Goal: Task Accomplishment & Management: Manage account settings

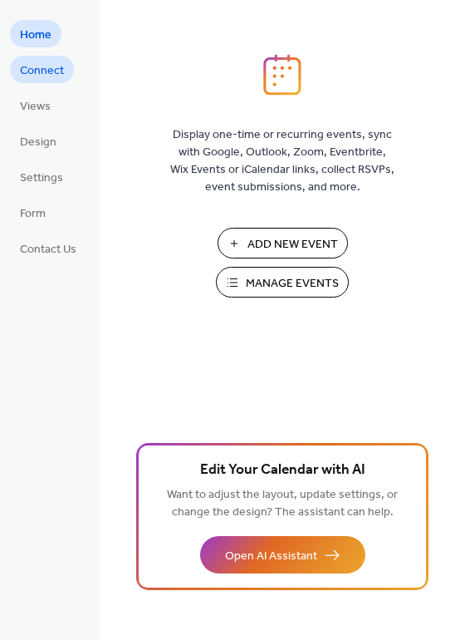
click at [53, 65] on span "Connect" at bounding box center [42, 70] width 44 height 17
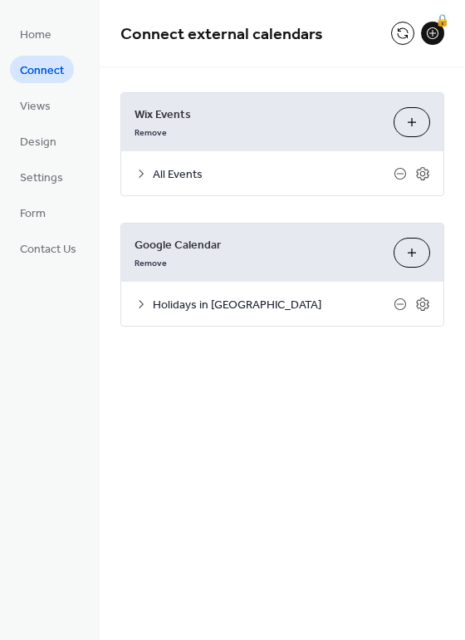
click at [140, 303] on icon at bounding box center [141, 304] width 13 height 13
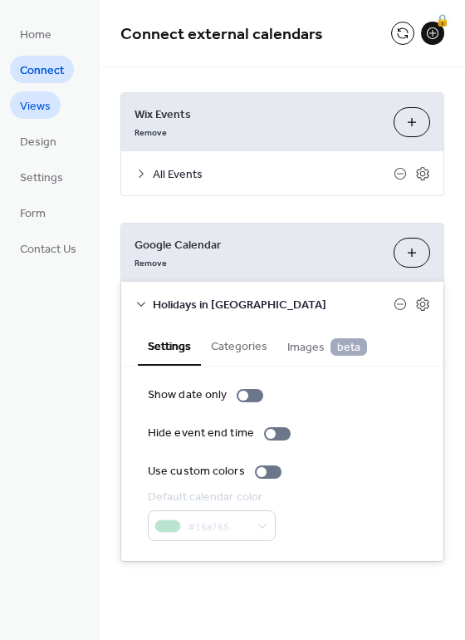
click at [40, 101] on span "Views" at bounding box center [35, 106] width 31 height 17
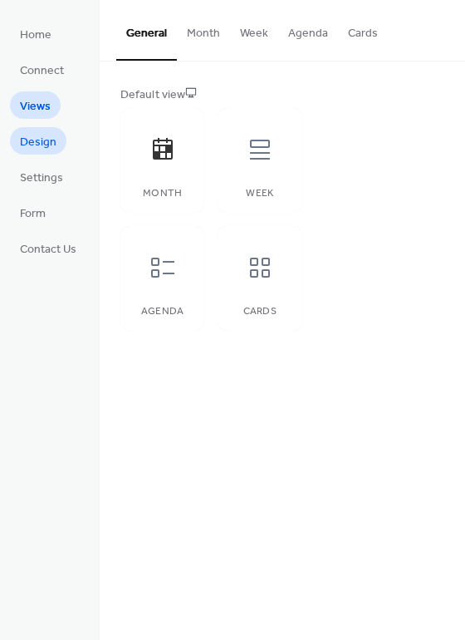
click at [27, 143] on span "Design" at bounding box center [38, 142] width 37 height 17
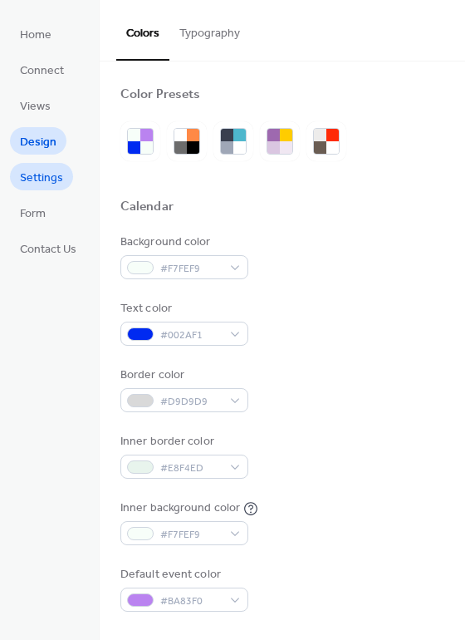
click at [41, 174] on span "Settings" at bounding box center [41, 178] width 43 height 17
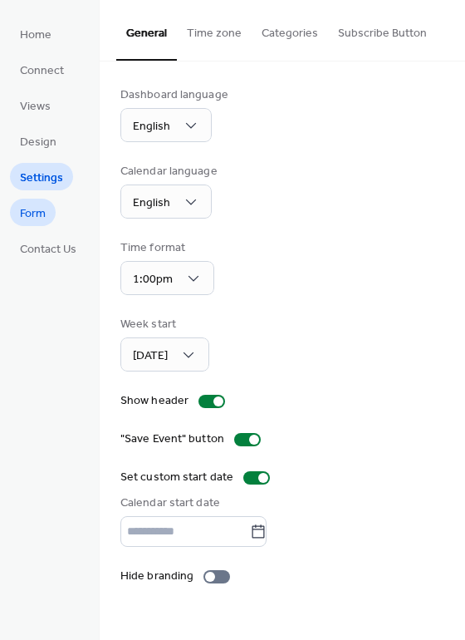
click at [38, 213] on span "Form" at bounding box center [33, 213] width 26 height 17
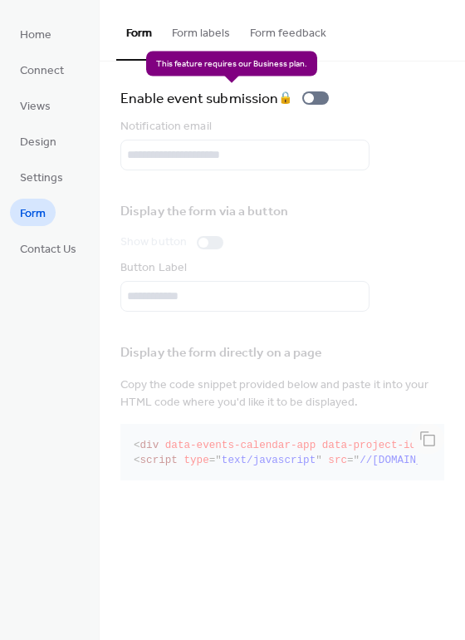
click at [319, 101] on div "Enable event submission 🔒" at bounding box center [228, 97] width 215 height 23
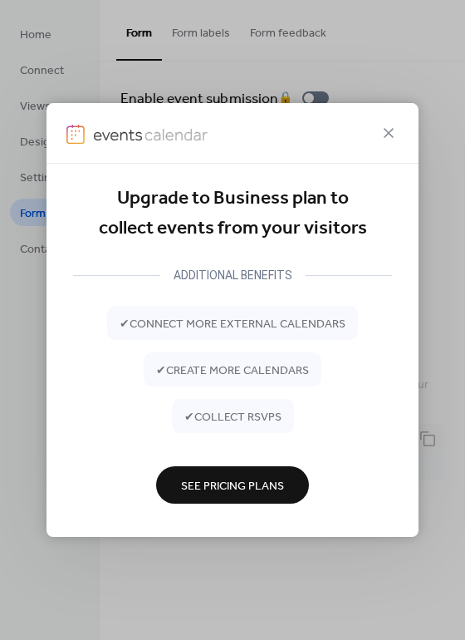
click at [238, 479] on span "See Pricing Plans" at bounding box center [232, 485] width 103 height 17
